Goal: Task Accomplishment & Management: Complete application form

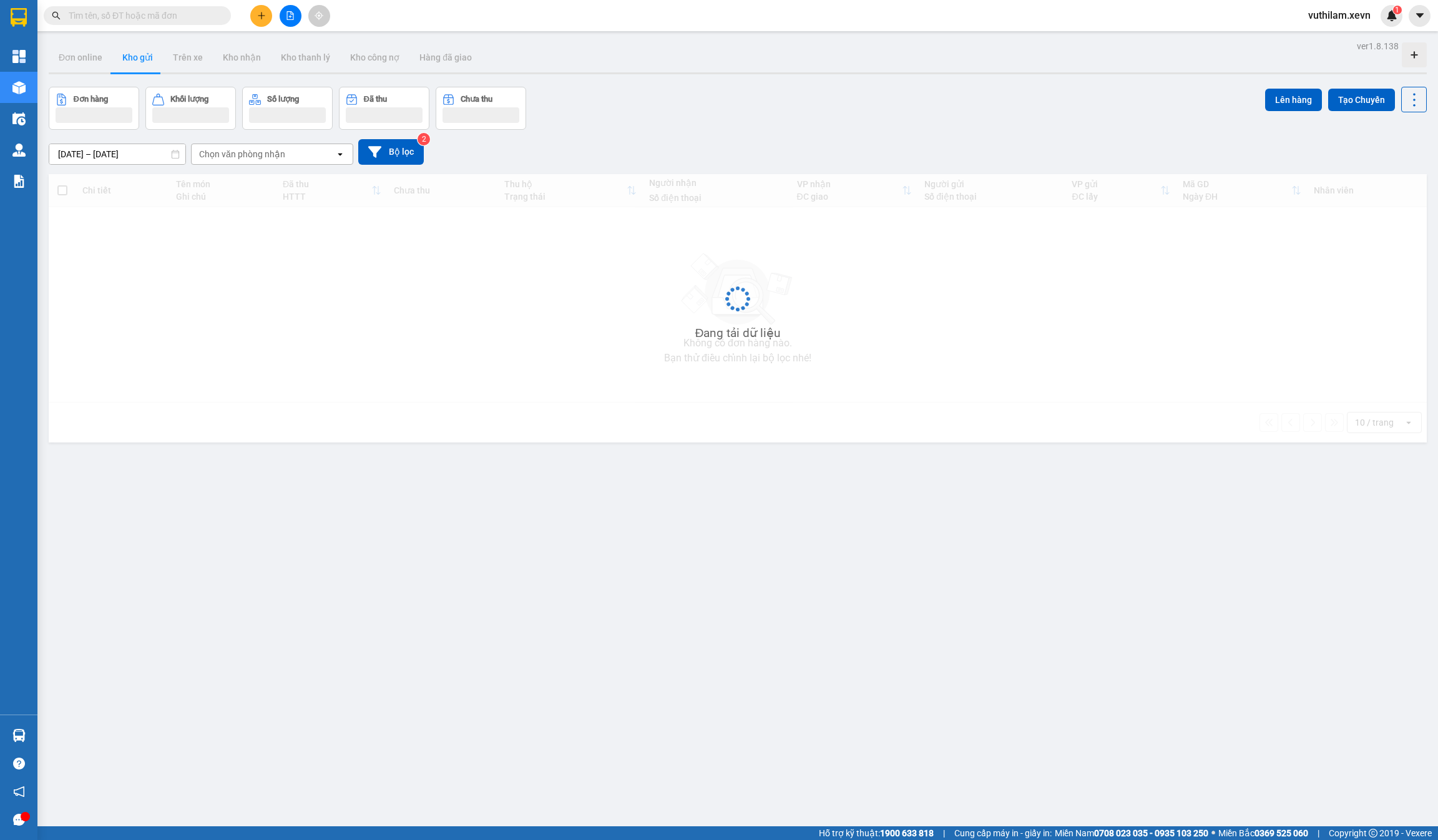
click at [163, 6] on span at bounding box center [137, 15] width 188 height 19
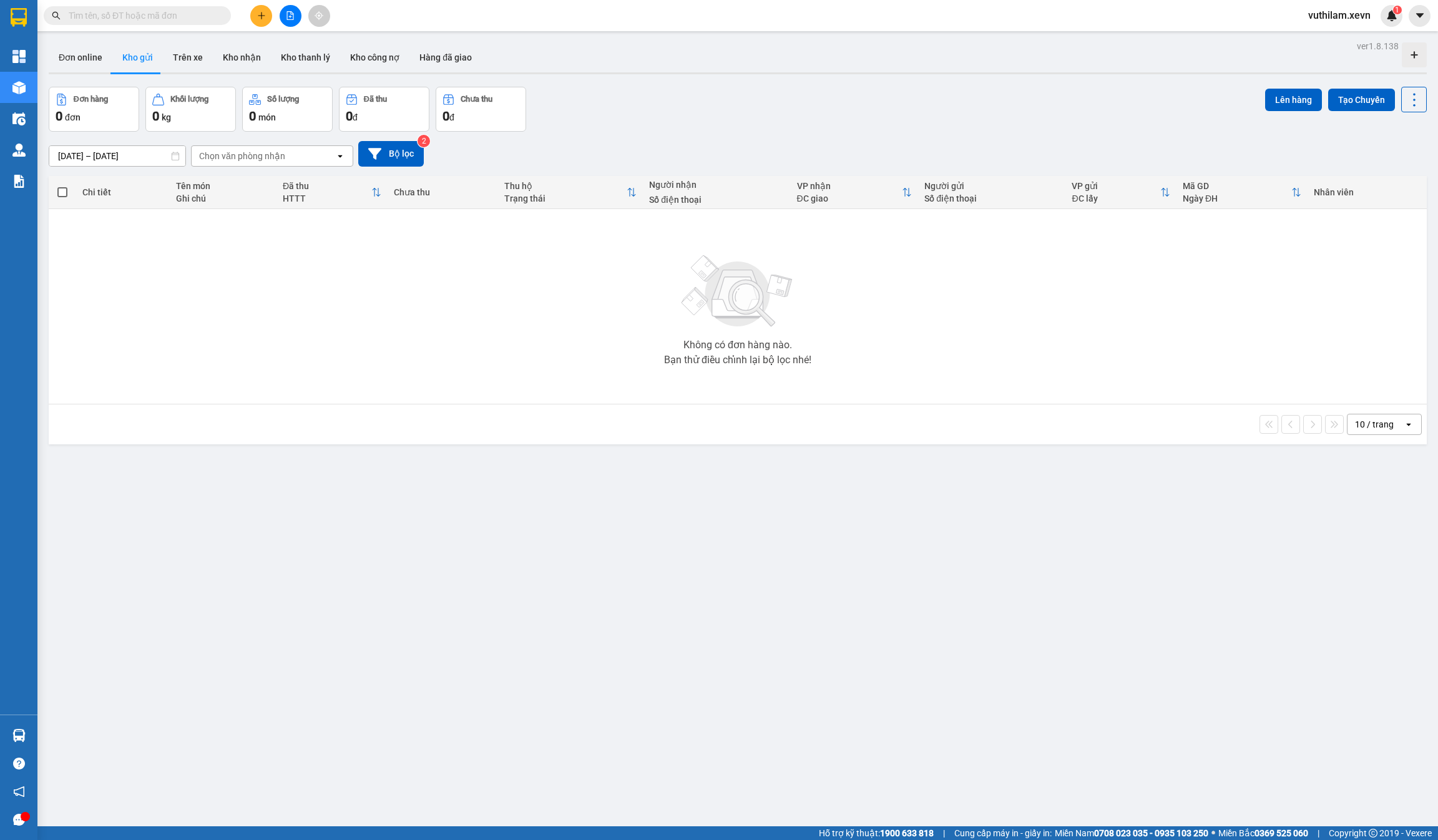
click at [156, 14] on input "text" at bounding box center [142, 16] width 147 height 14
paste input "VPT1308250020"
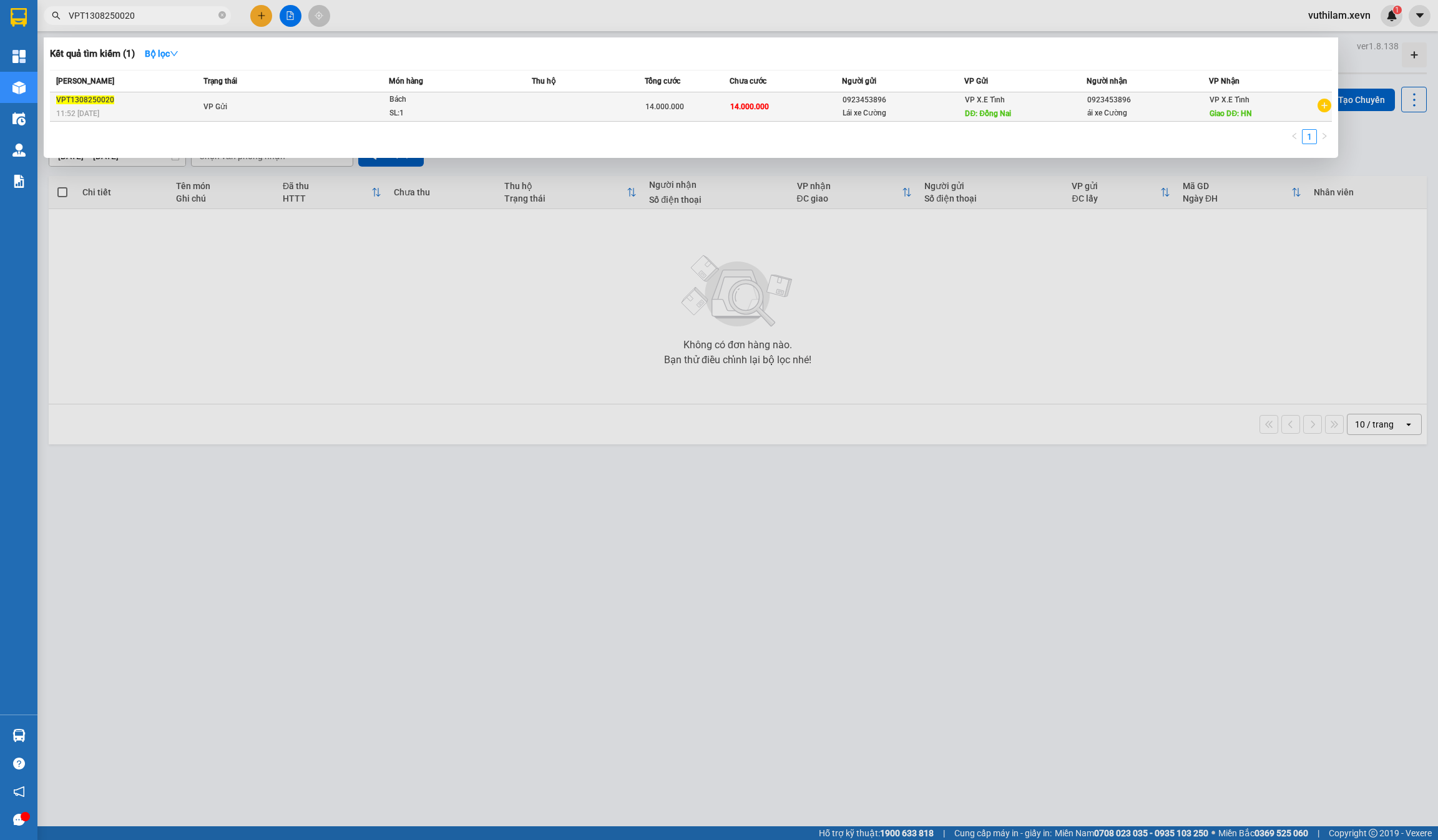
type input "VPT1308250020"
click at [283, 99] on td "VP Gửi" at bounding box center [295, 107] width 188 height 30
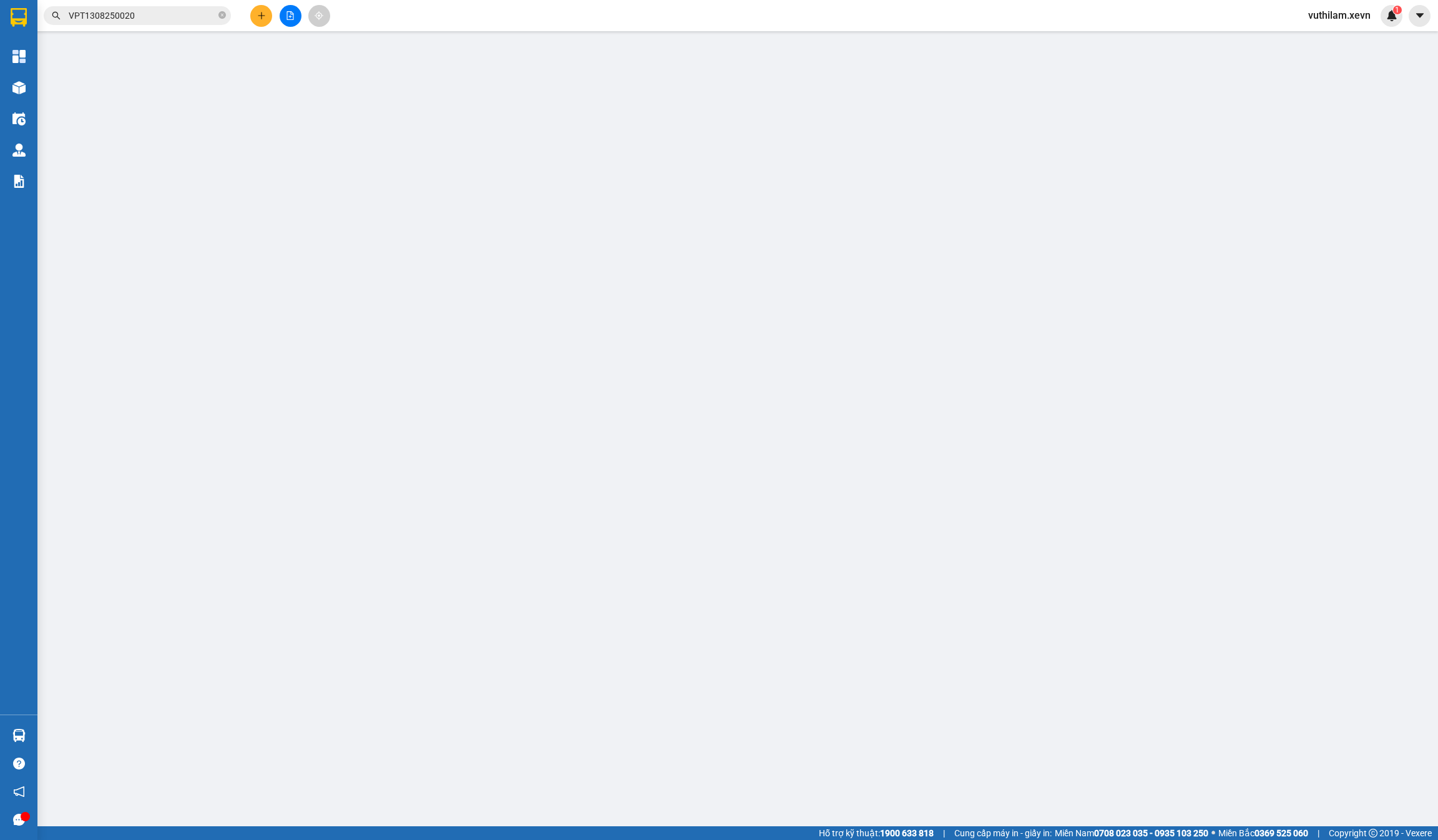
type input "0923453896"
type input "Lái xe Cường"
type input "Đồng Nai"
type input "0923453896"
type input "ái xe Cường"
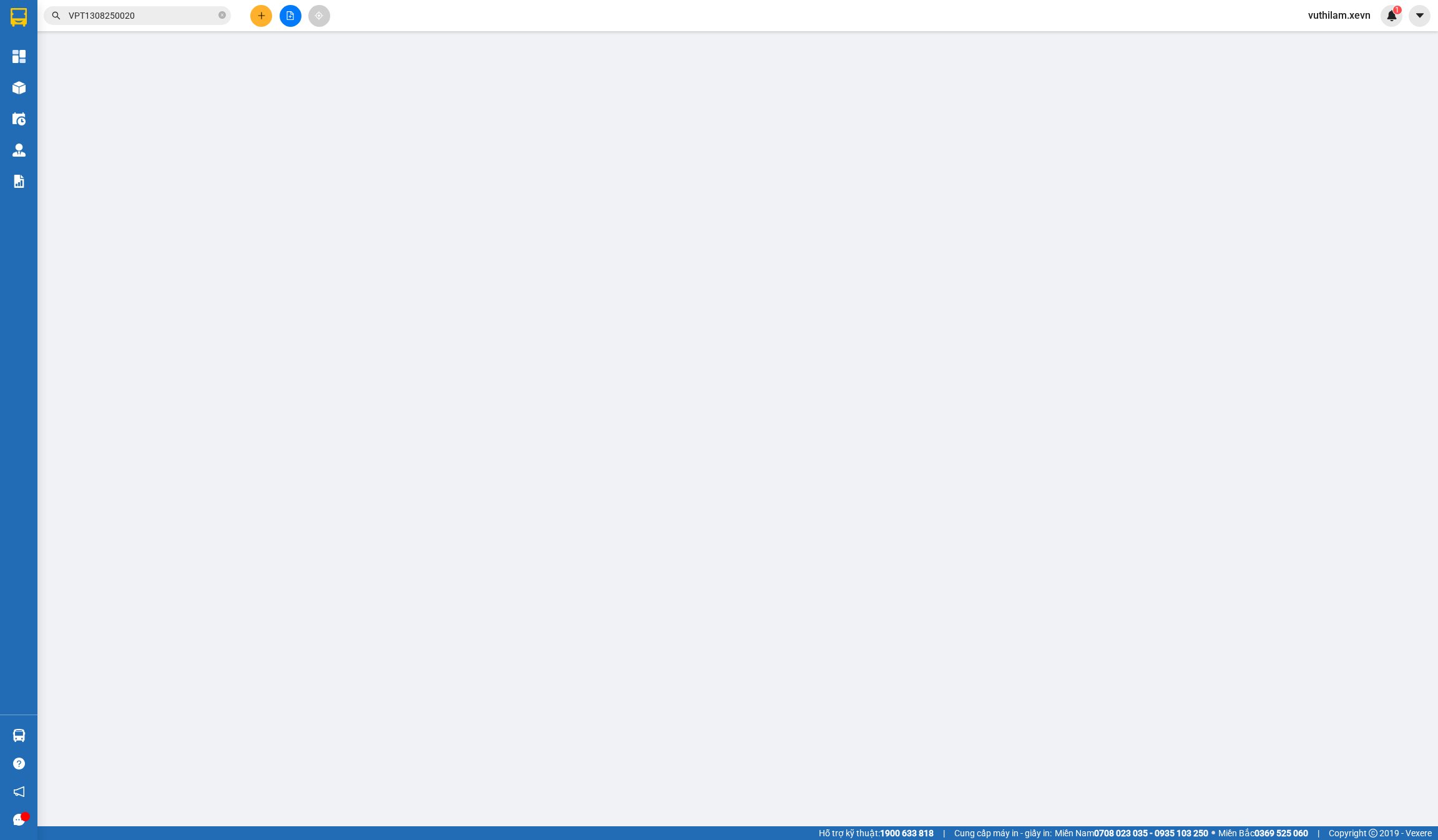
type input "HN"
type input "14.000.000"
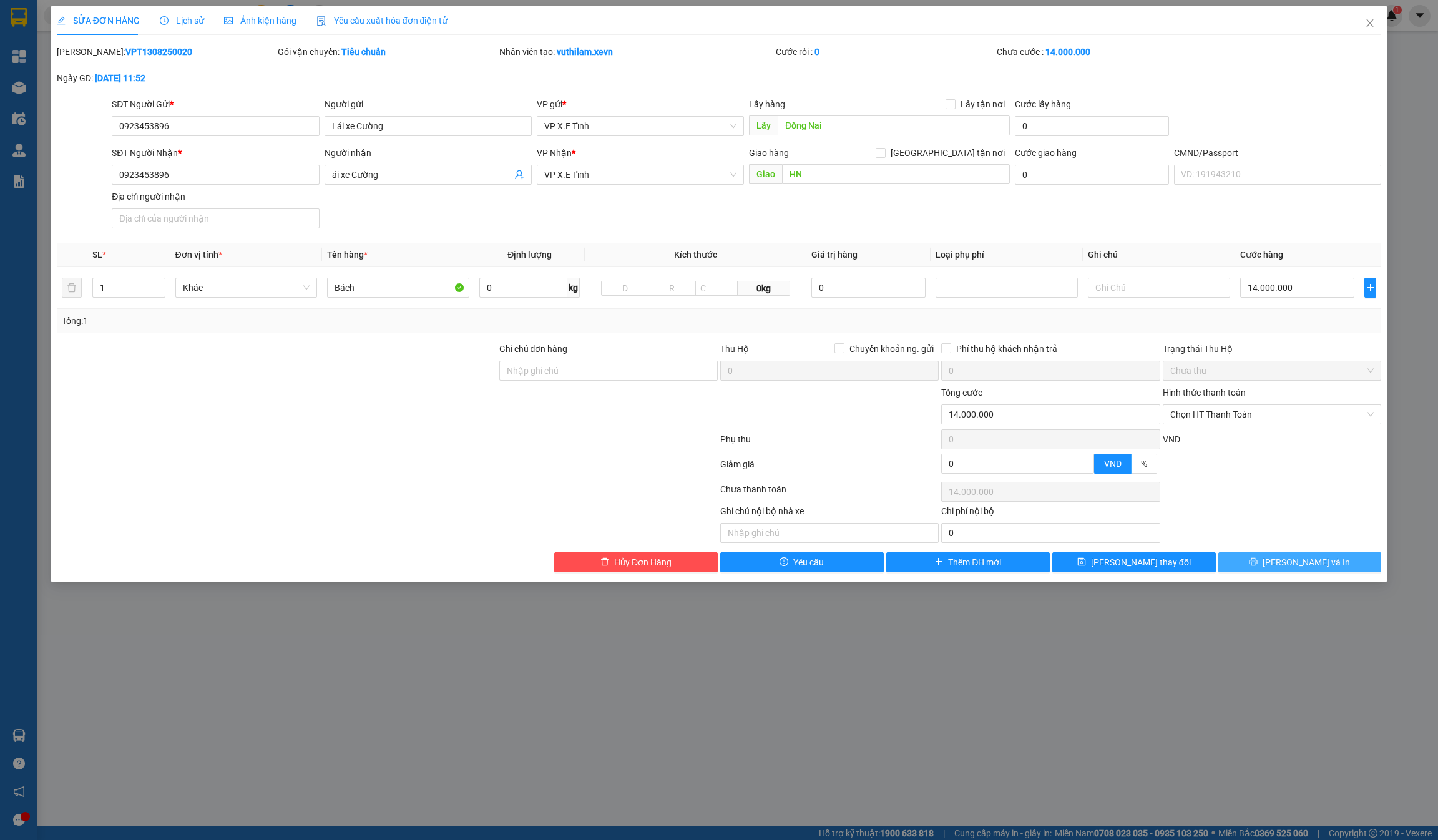
click at [1297, 567] on span "[PERSON_NAME] và In" at bounding box center [1306, 562] width 87 height 14
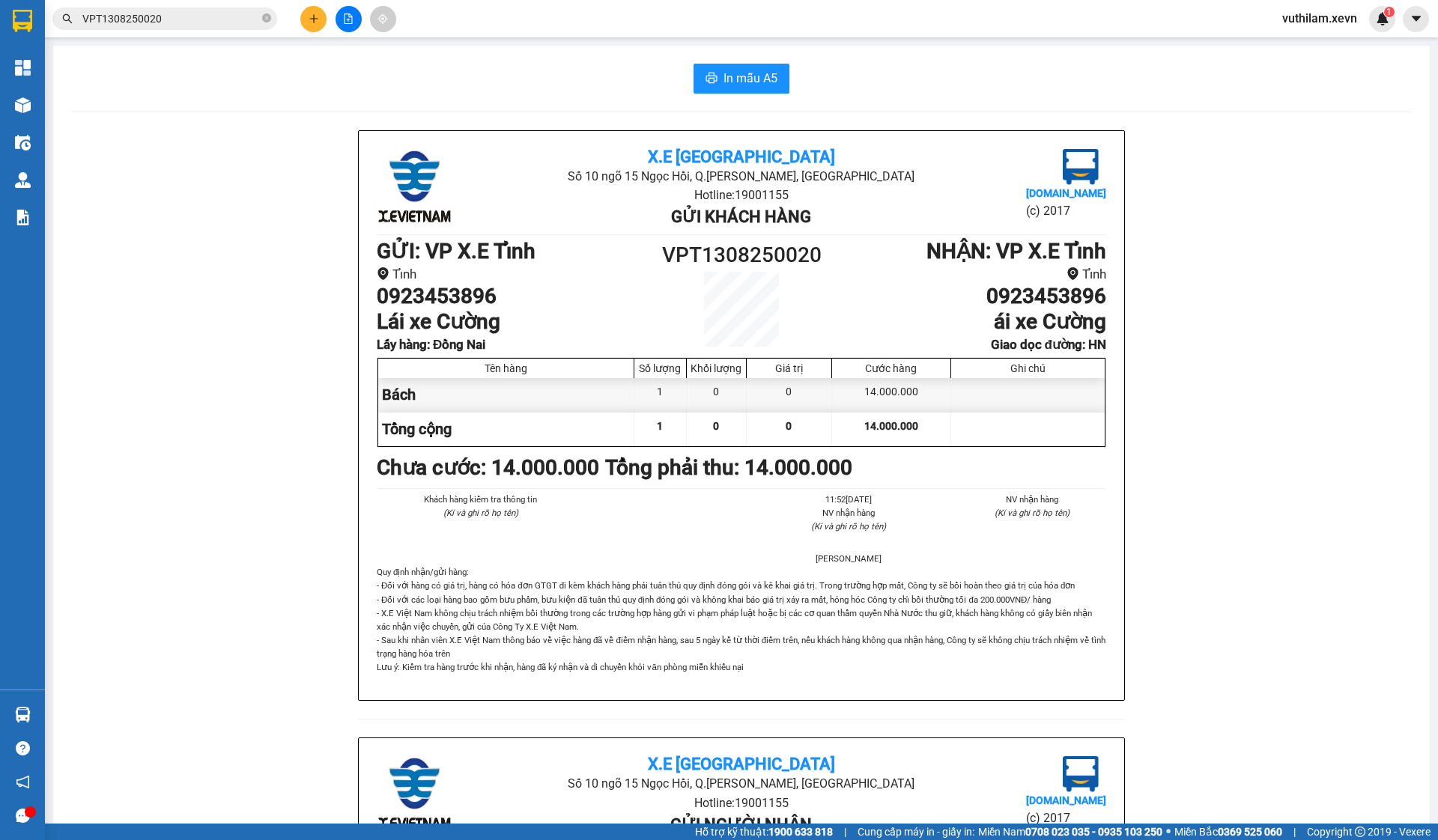
click at [263, 159] on div "X.E Việt Nam Số 10 ngõ 15 Ngọc Hồi, [GEOGRAPHIC_DATA][PERSON_NAME], [GEOGRAPHIC…" at bounding box center [741, 738] width 1340 height 1215
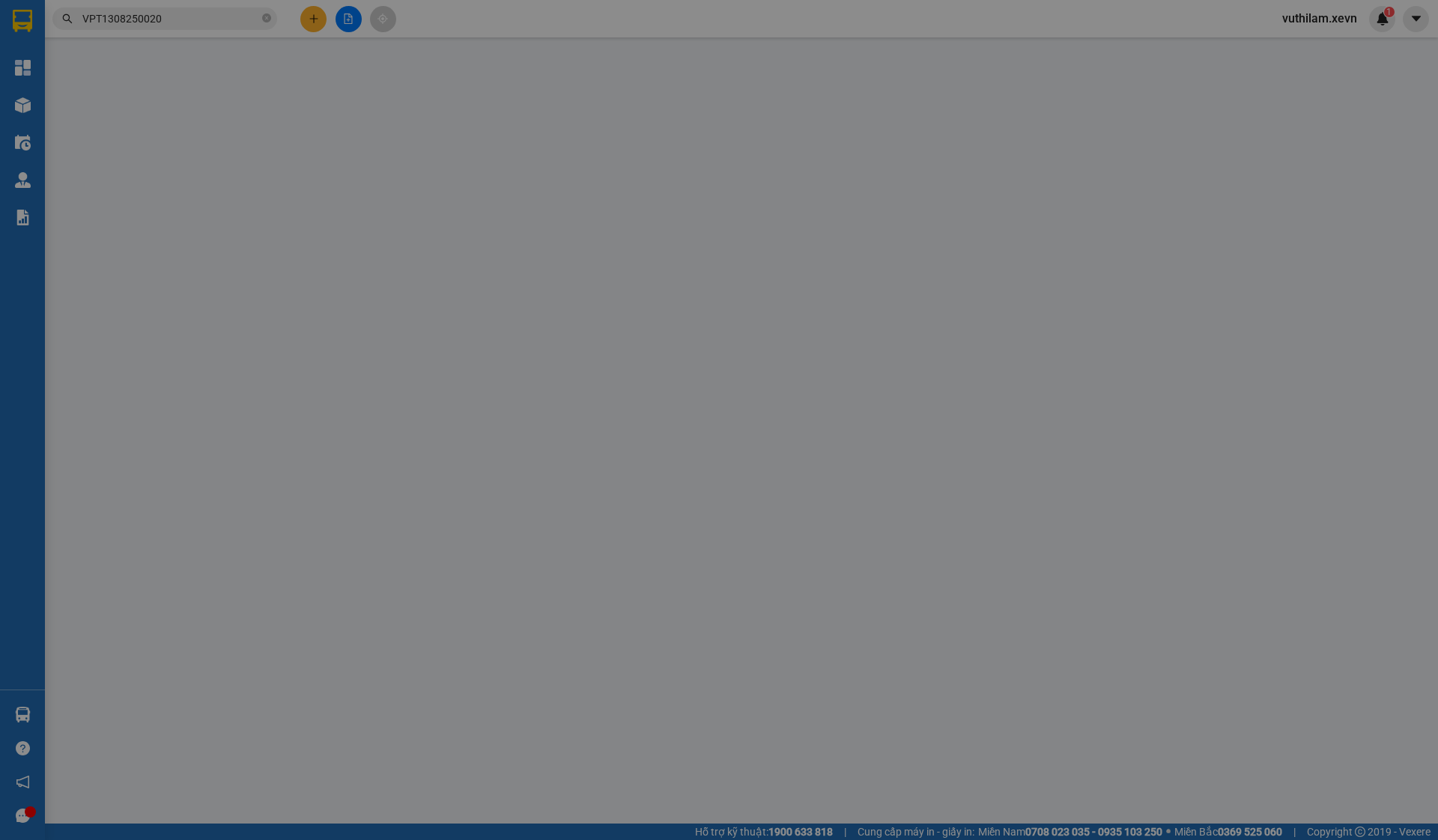
type input "0923453896"
type input "Lái xe Cường"
type input "Đồng Nai"
type input "0923453896"
type input "ái xe Cường"
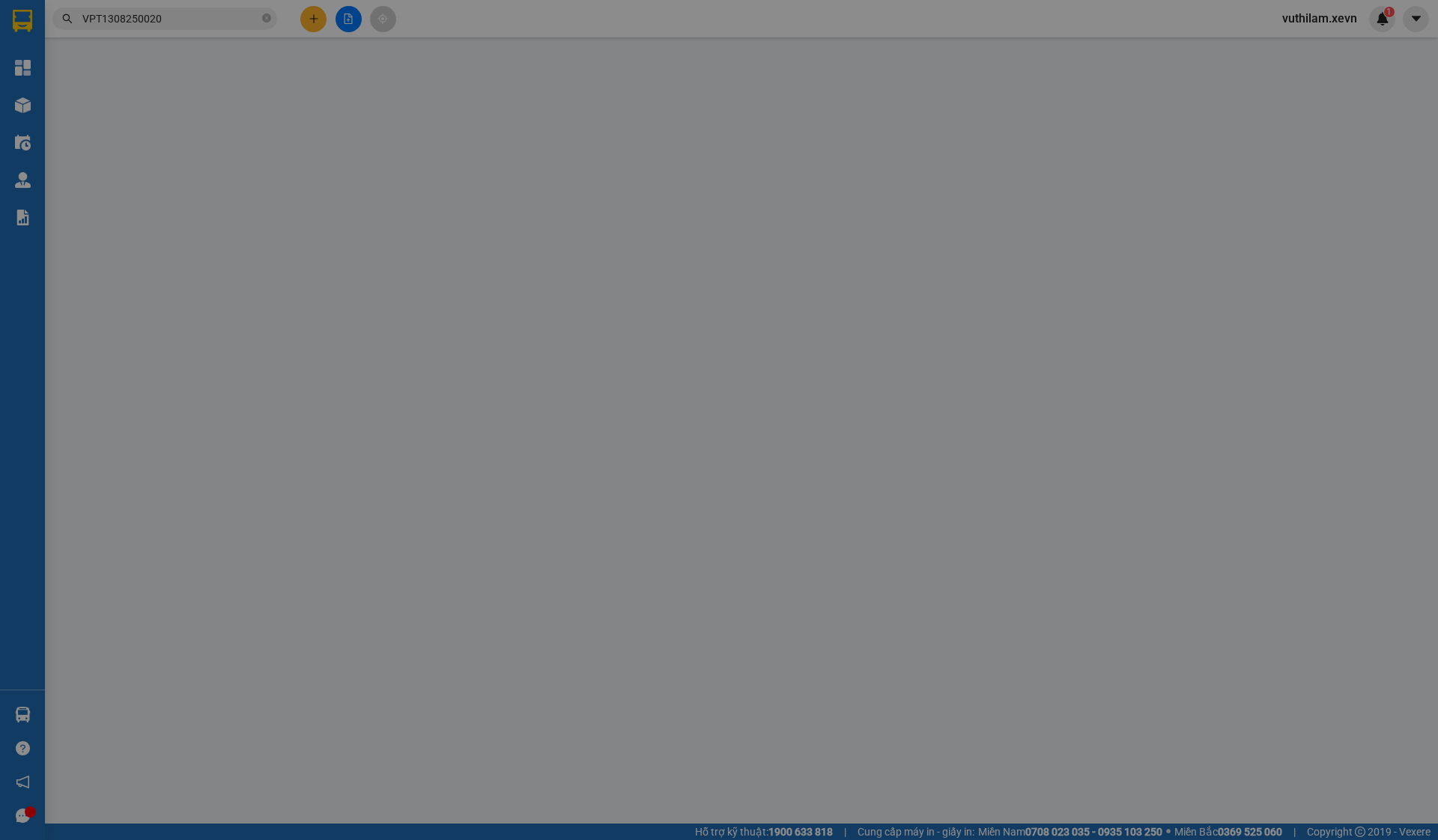
type input "HN"
type input "14.000.000"
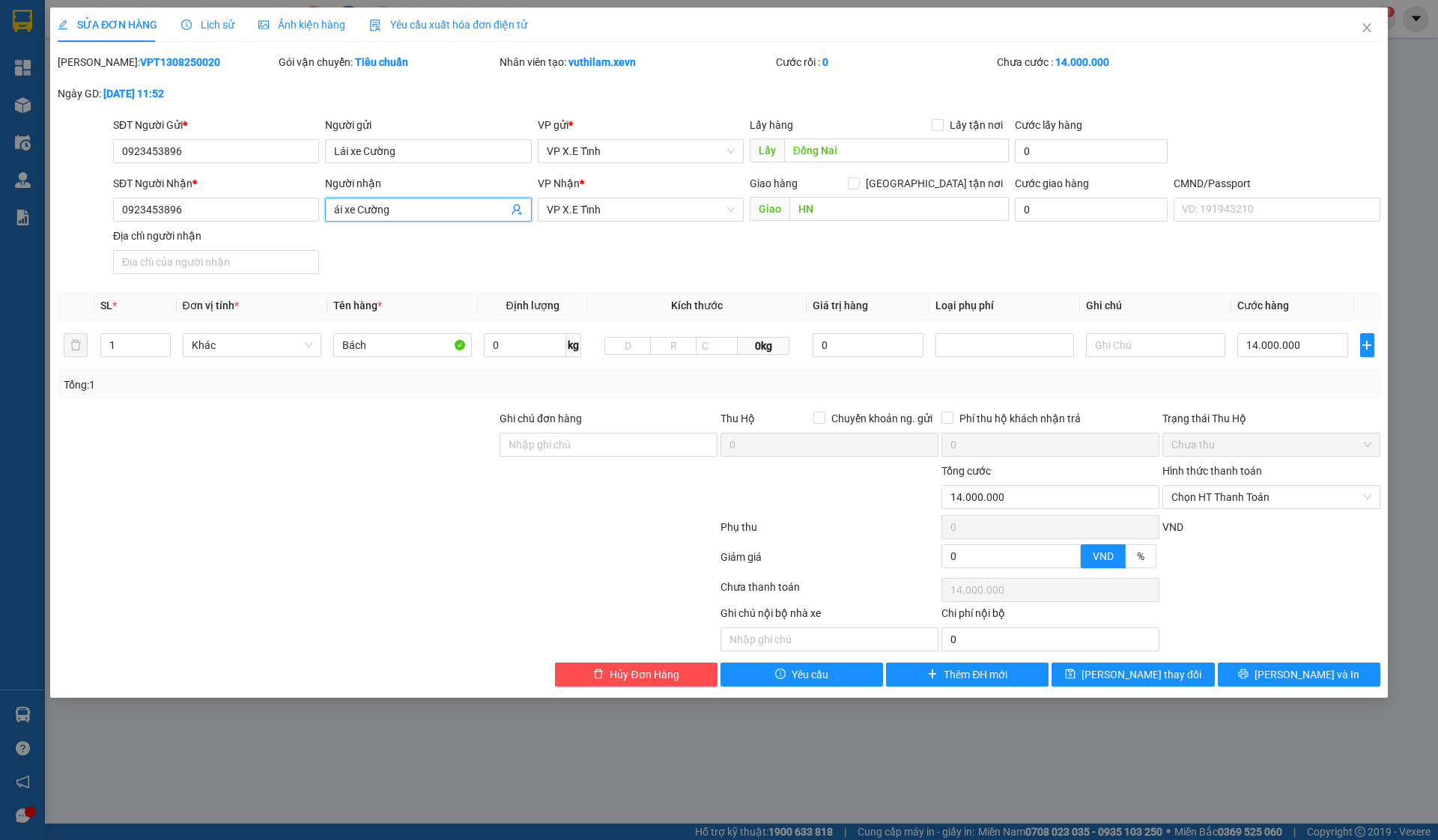
click at [333, 204] on span "ái xe Cường" at bounding box center [428, 210] width 206 height 24
click at [338, 210] on input "ái xe Cường" at bounding box center [420, 210] width 173 height 16
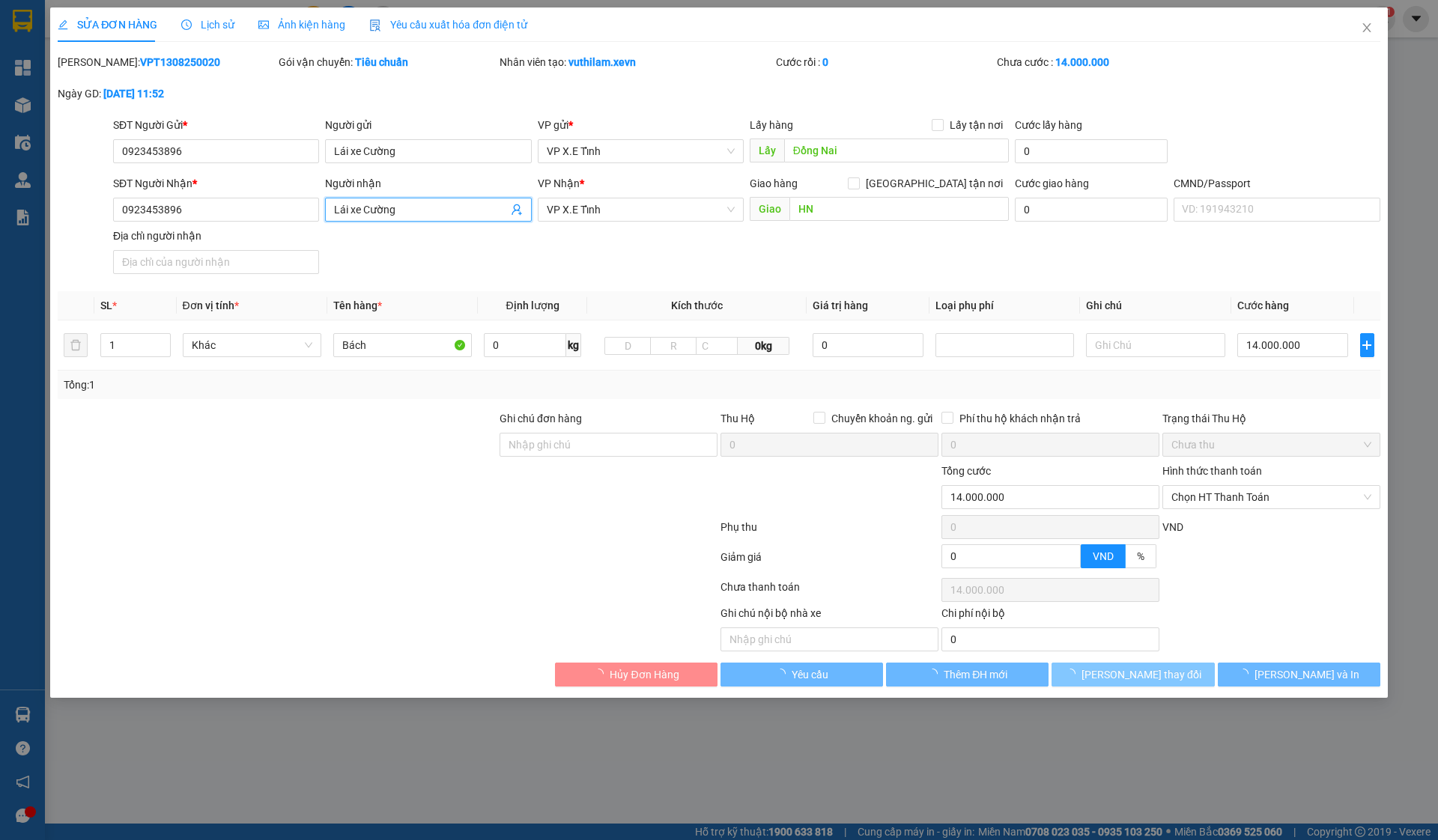
type input "Lái xe Cường"
click at [1161, 678] on span "[PERSON_NAME] thay đổi" at bounding box center [1141, 674] width 119 height 16
click at [1159, 676] on span "[PERSON_NAME] thay đổi" at bounding box center [1141, 674] width 119 height 16
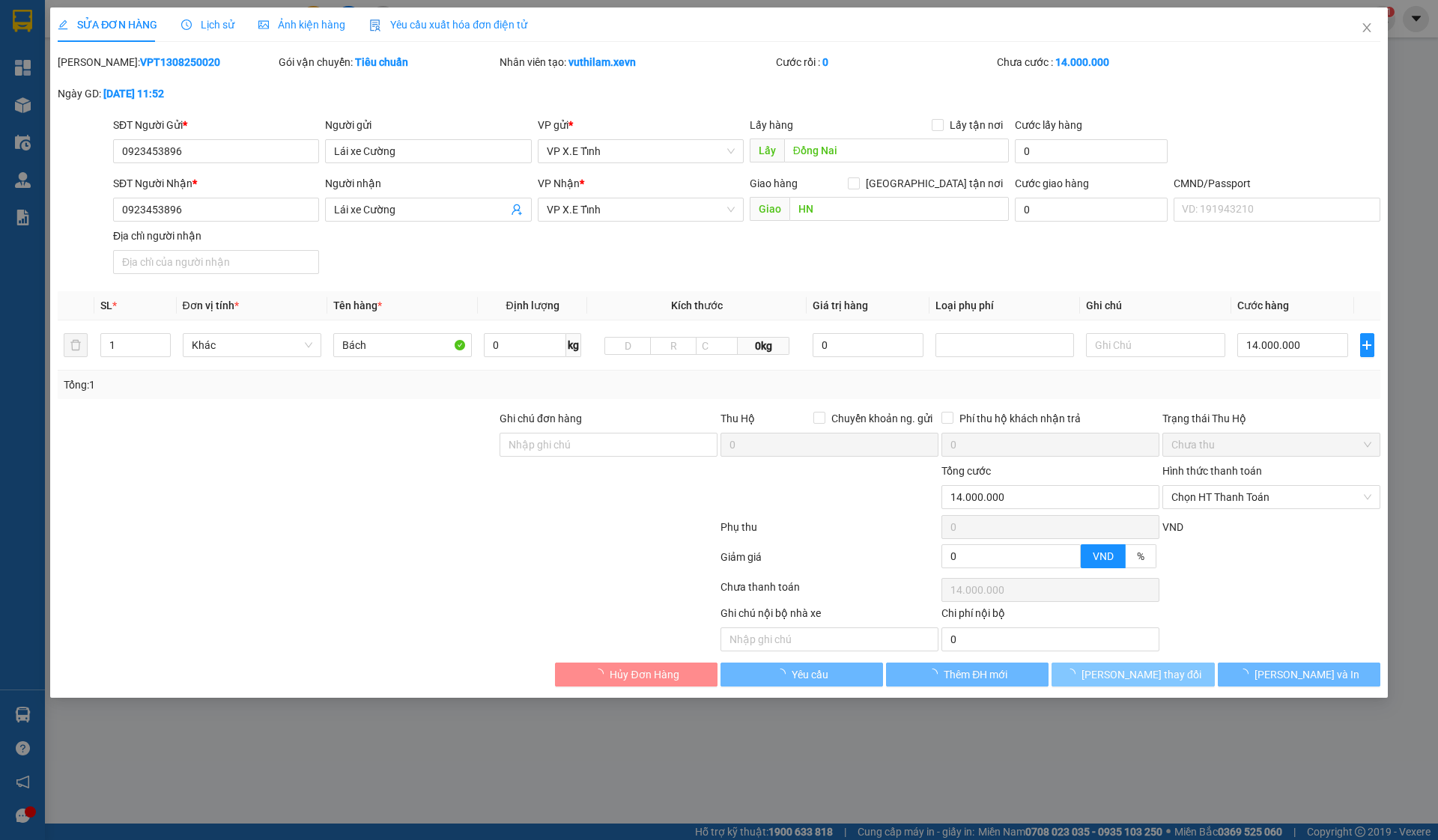
click at [1159, 676] on span "[PERSON_NAME] thay đổi" at bounding box center [1141, 674] width 119 height 16
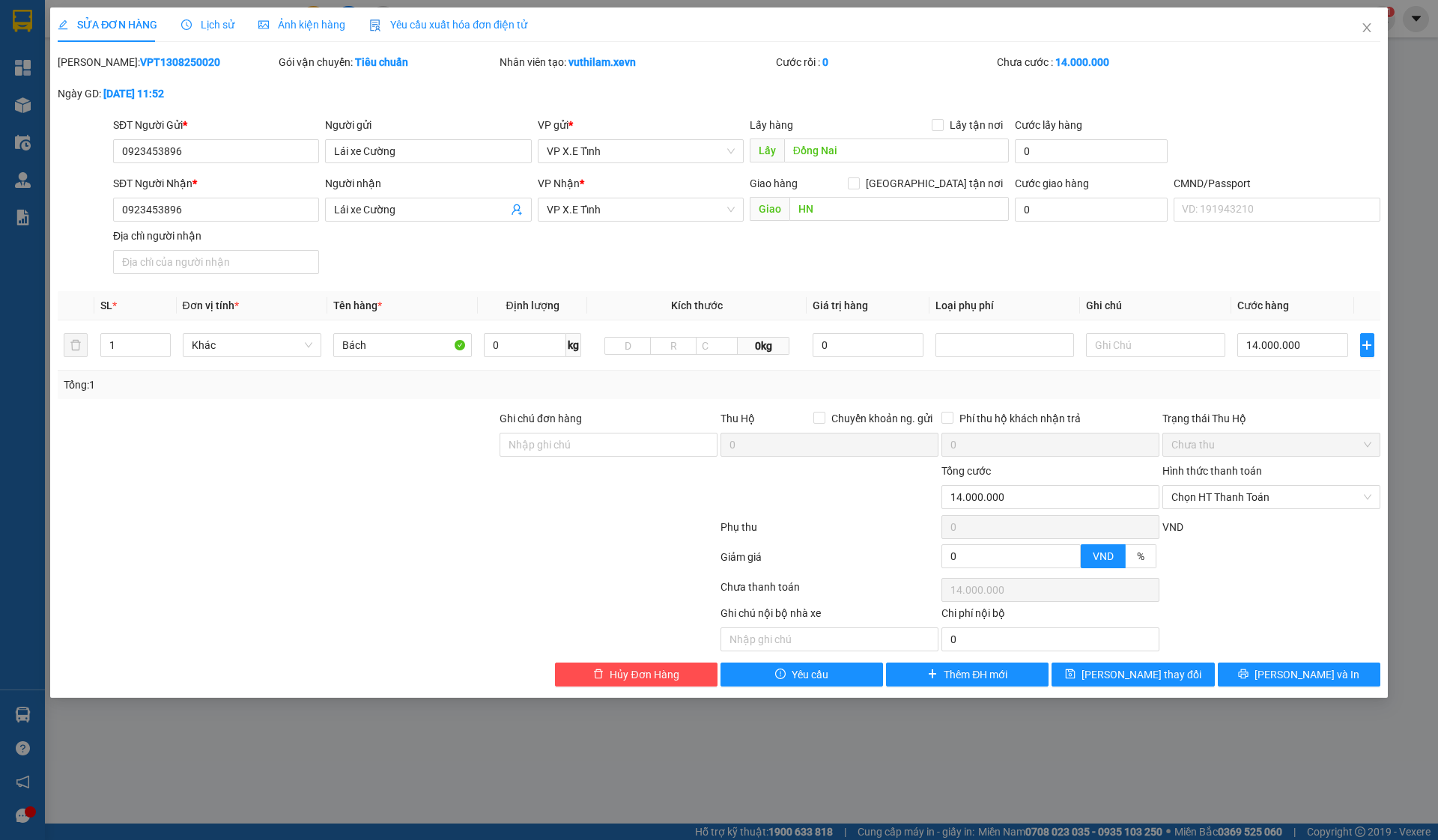
click at [419, 552] on div at bounding box center [387, 559] width 663 height 30
click at [1371, 33] on icon "close" at bounding box center [1366, 27] width 12 height 12
